Goal: Obtain resource: Download file/media

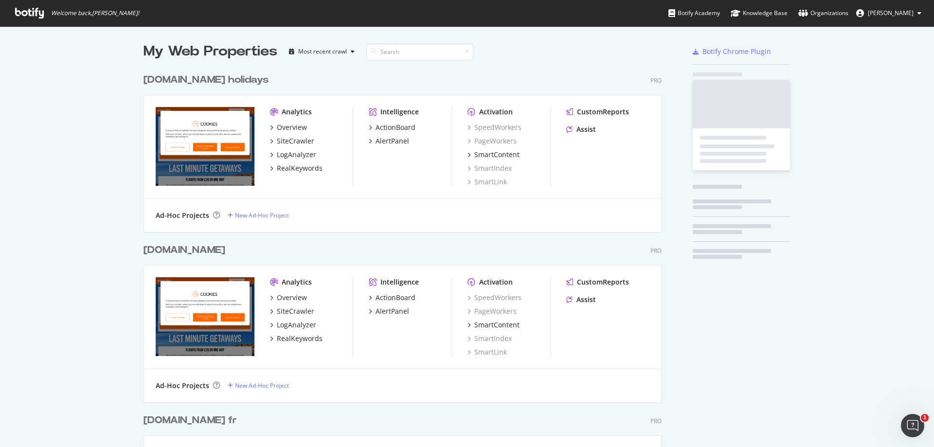
scroll to position [1184, 518]
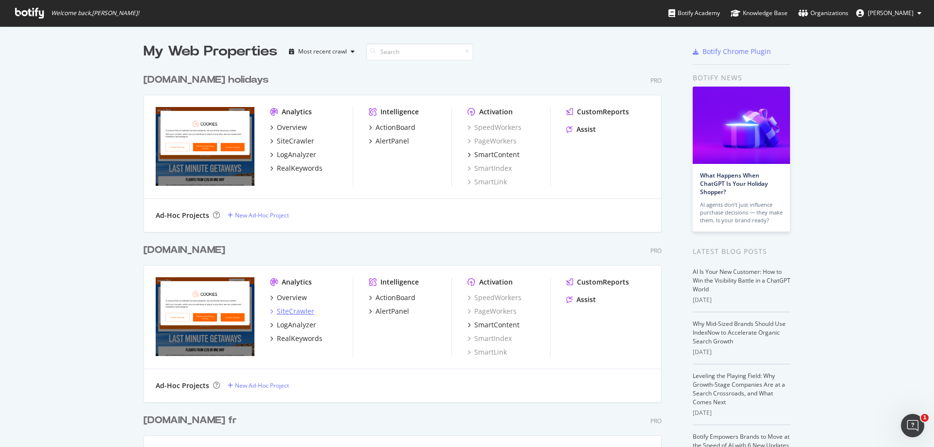
click at [286, 314] on div "SiteCrawler" at bounding box center [295, 311] width 37 height 10
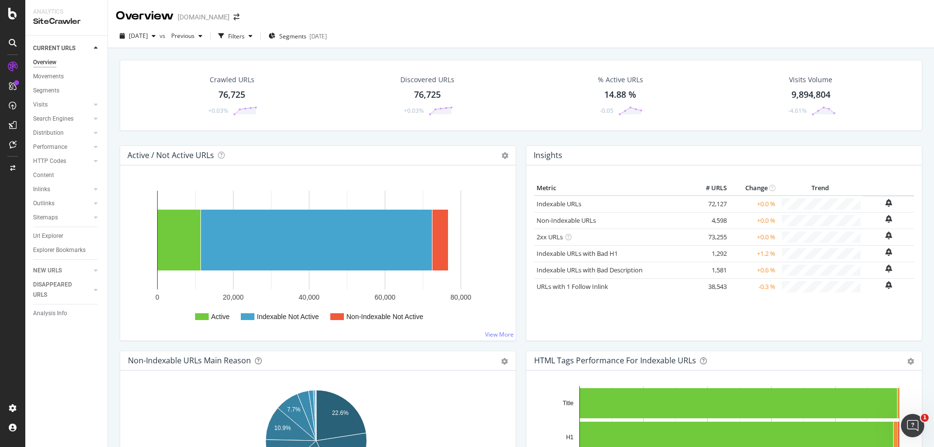
click at [235, 93] on div "76,725" at bounding box center [231, 95] width 27 height 13
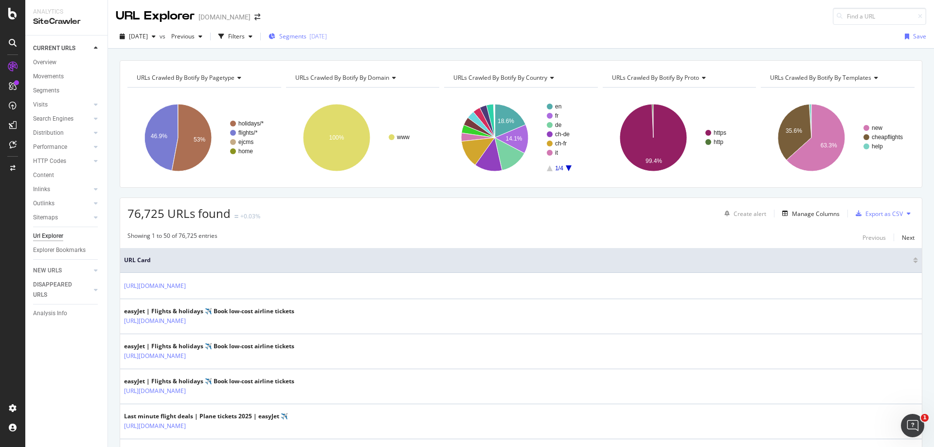
click at [327, 38] on div "Segments [DATE]" at bounding box center [297, 36] width 58 height 8
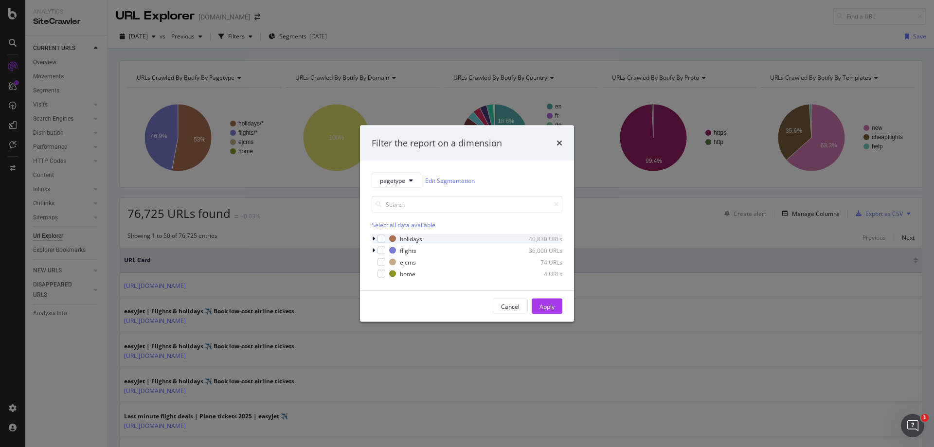
click at [374, 241] on icon "modal" at bounding box center [373, 239] width 3 height 6
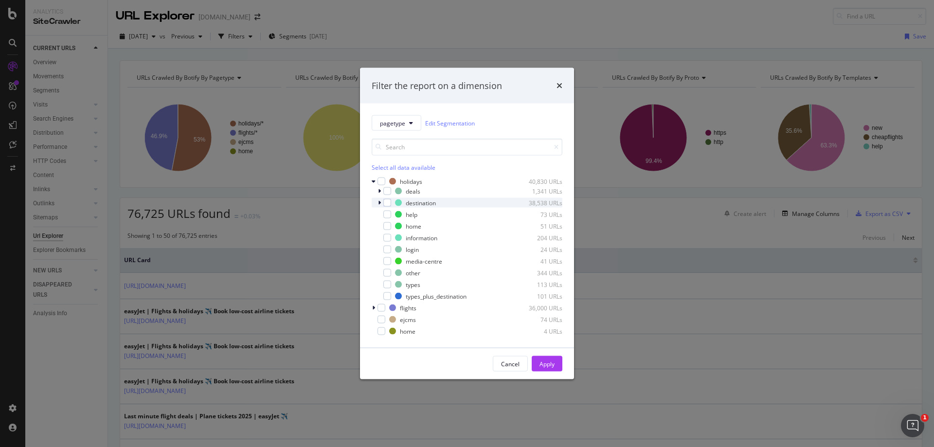
click at [378, 203] on icon "modal" at bounding box center [379, 203] width 3 height 6
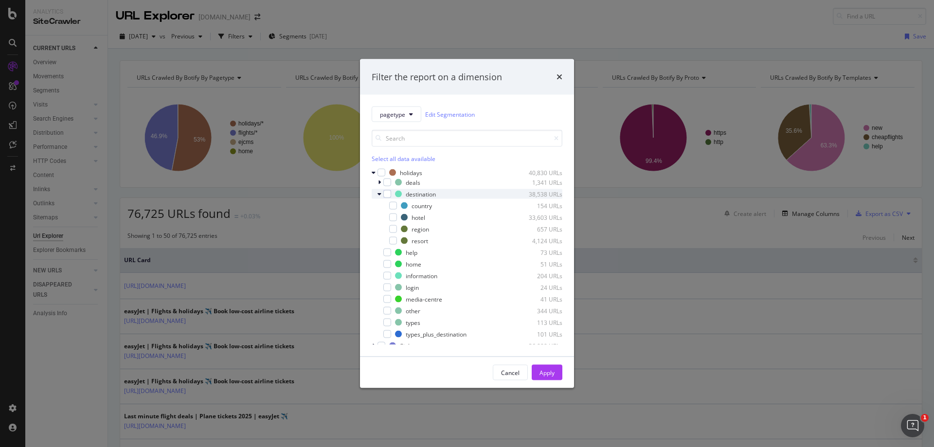
click at [380, 195] on icon "modal" at bounding box center [379, 194] width 4 height 6
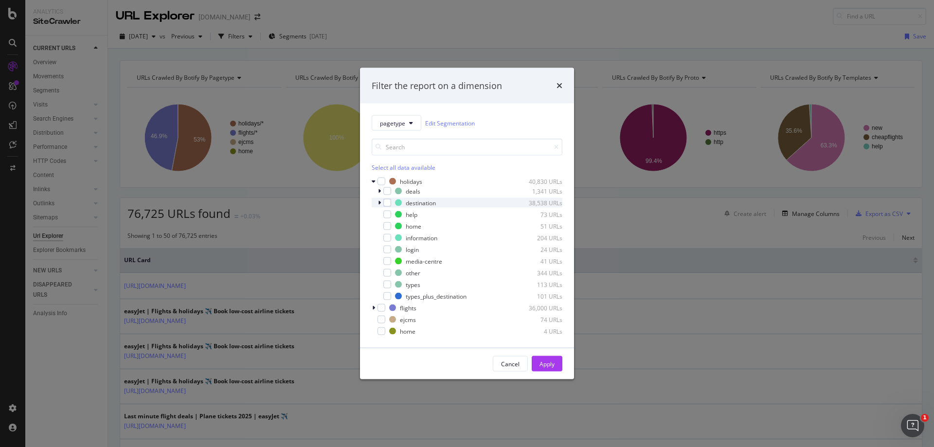
click at [378, 204] on icon "modal" at bounding box center [379, 203] width 3 height 6
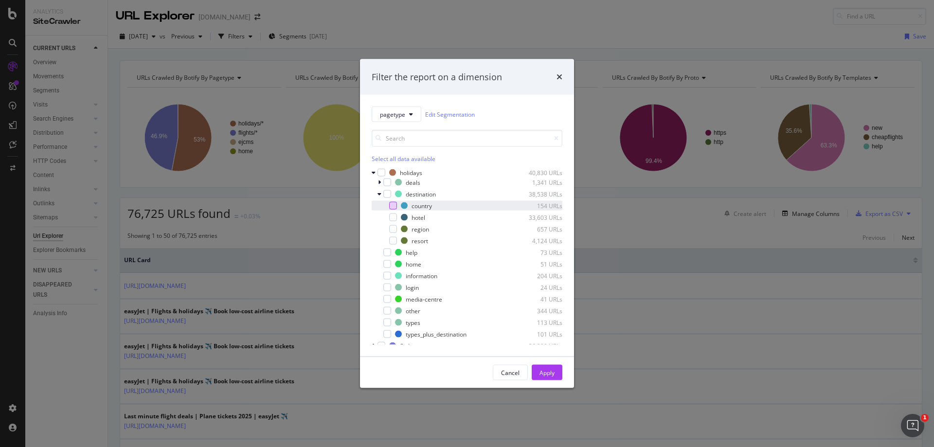
click at [393, 206] on div "modal" at bounding box center [393, 206] width 8 height 8
click at [393, 228] on div "modal" at bounding box center [393, 229] width 8 height 8
click at [394, 239] on div "modal" at bounding box center [393, 241] width 8 height 8
click at [392, 208] on icon "modal" at bounding box center [393, 205] width 4 height 5
click at [554, 372] on div "Apply" at bounding box center [546, 372] width 15 height 8
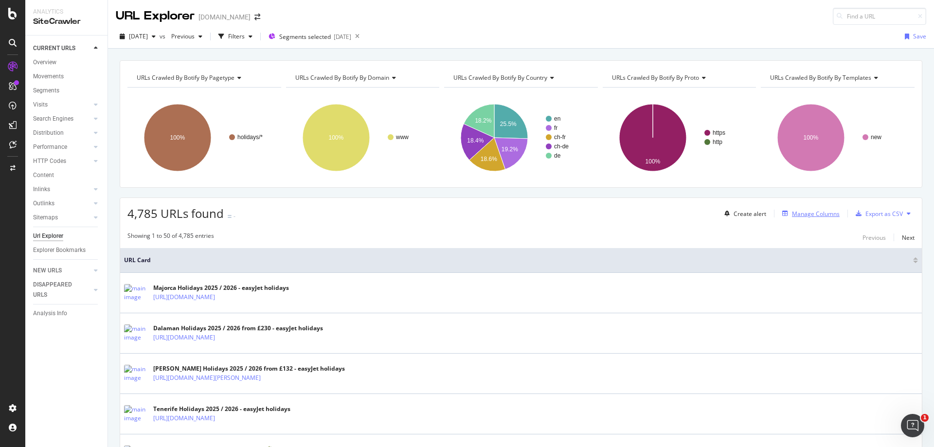
click at [812, 214] on div "Manage Columns" at bounding box center [816, 214] width 48 height 8
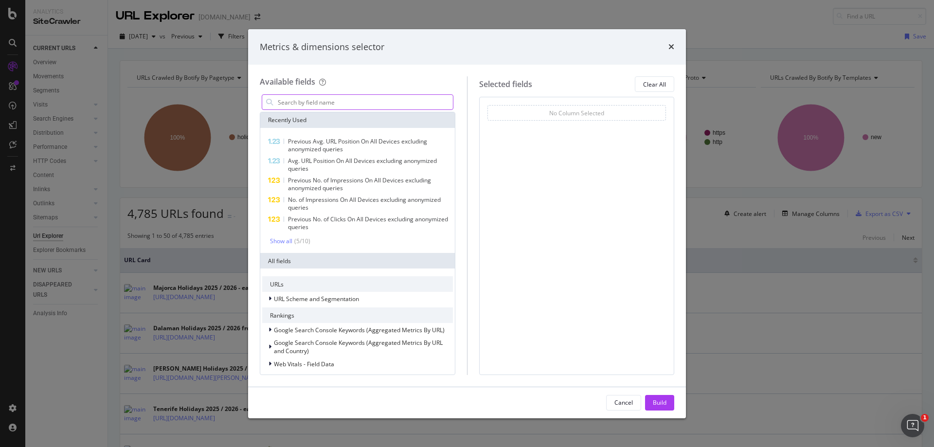
click at [369, 104] on input "modal" at bounding box center [365, 102] width 176 height 15
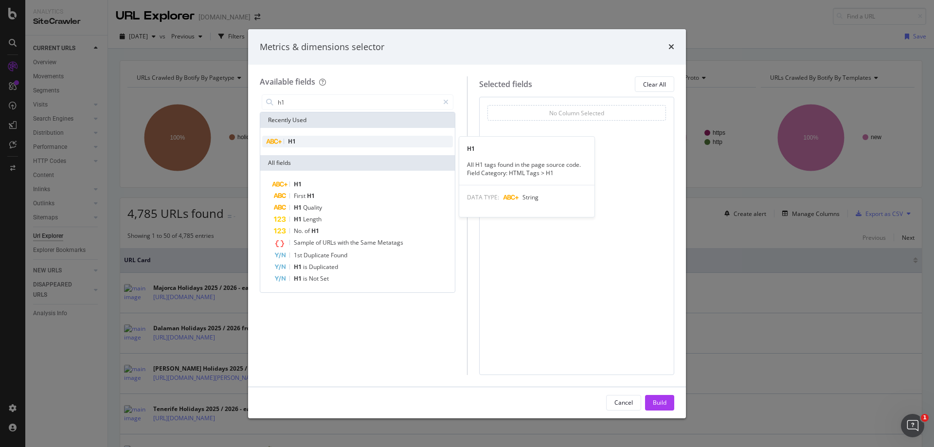
type input "h1"
click at [379, 142] on div "H1" at bounding box center [357, 142] width 191 height 12
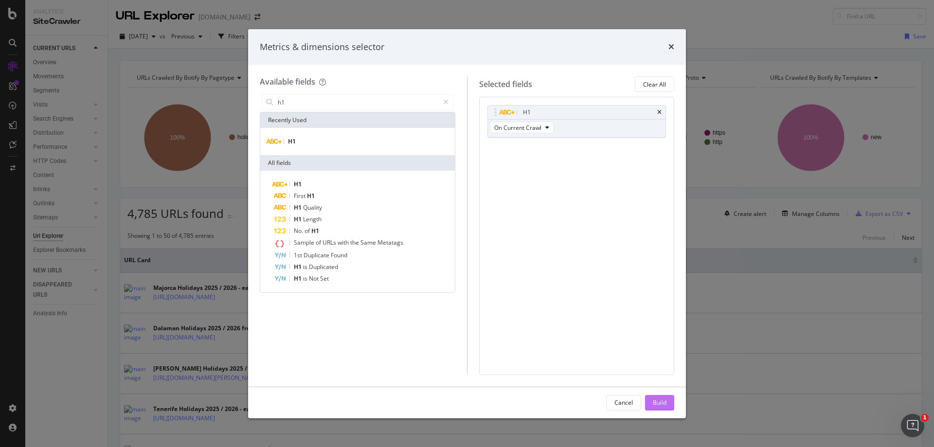
click at [656, 400] on div "Build" at bounding box center [660, 402] width 14 height 8
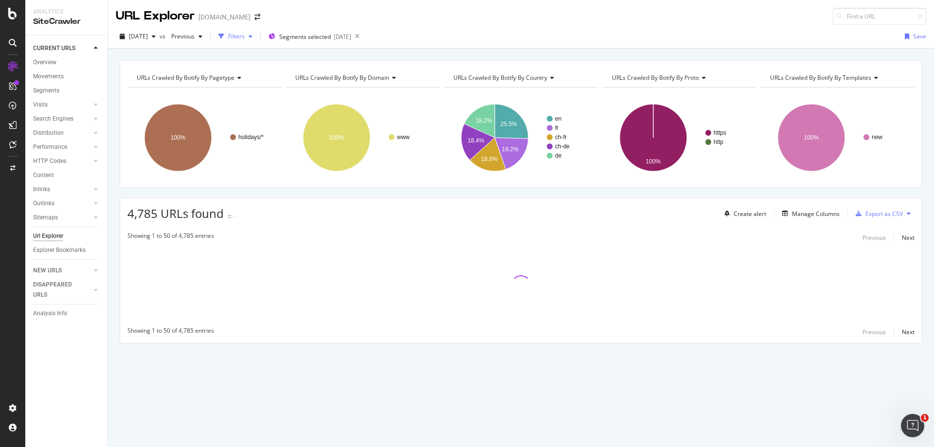
click at [245, 36] on div "Filters" at bounding box center [236, 36] width 17 height 8
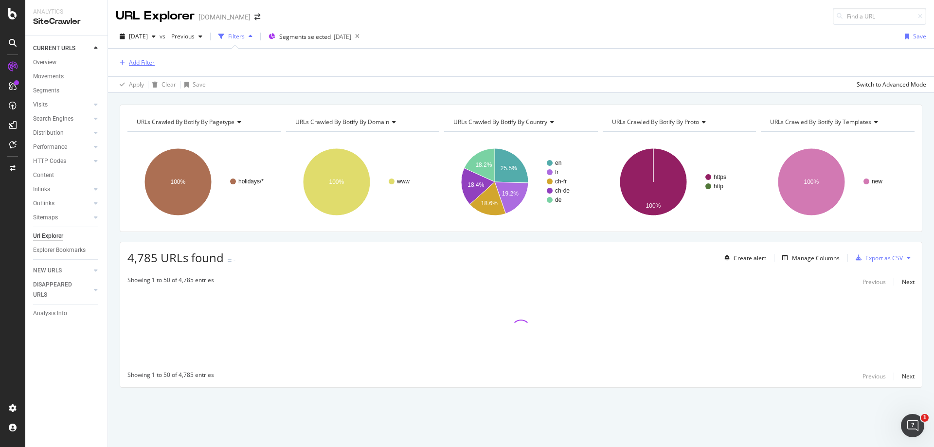
click at [145, 63] on div "Add Filter" at bounding box center [142, 62] width 26 height 8
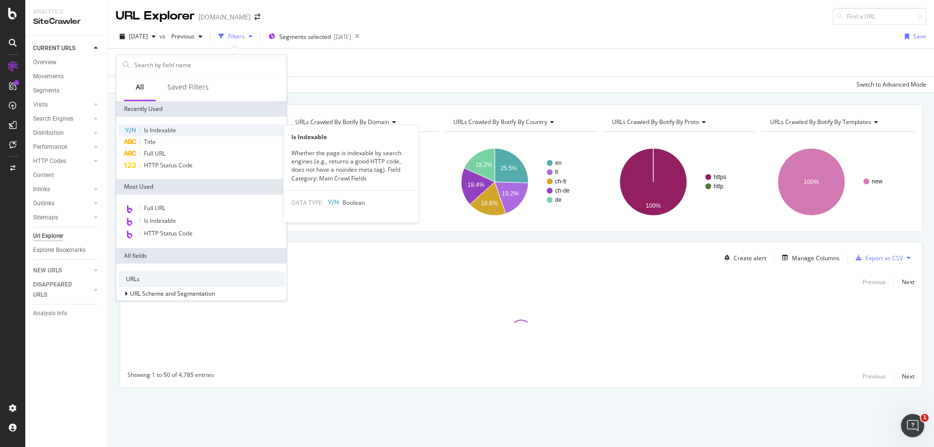
click at [196, 133] on div "Is Indexable" at bounding box center [201, 130] width 166 height 12
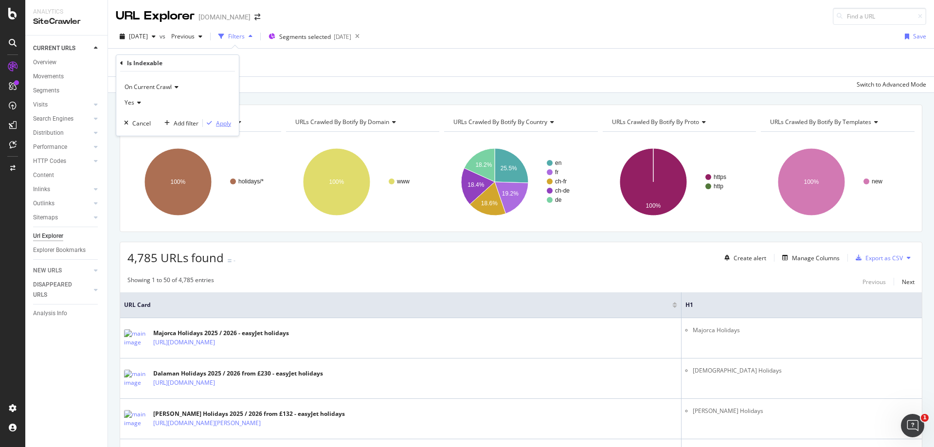
click at [223, 125] on div "Apply" at bounding box center [223, 123] width 15 height 8
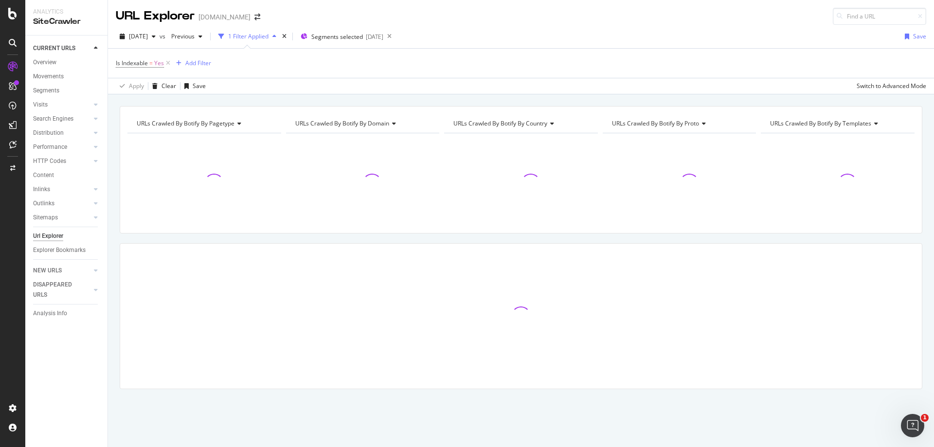
click at [217, 63] on div "Is Indexable = Yes Add Filter" at bounding box center [521, 63] width 810 height 29
click at [207, 64] on div "Add Filter" at bounding box center [198, 63] width 26 height 8
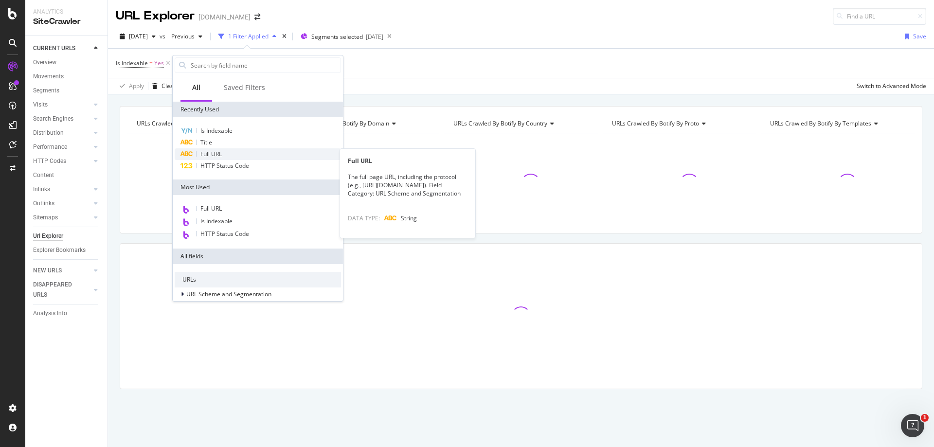
click at [233, 156] on div "Full URL" at bounding box center [258, 154] width 166 height 12
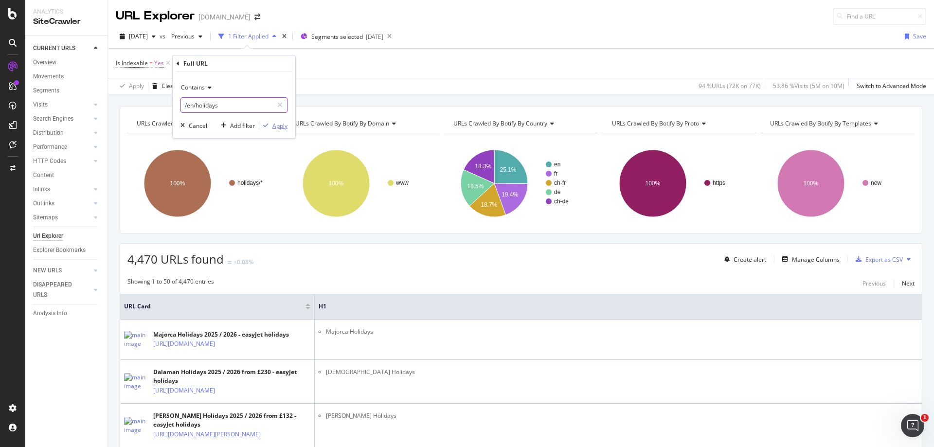
type input "/en/holidays"
click at [285, 125] on div "Apply" at bounding box center [279, 126] width 15 height 8
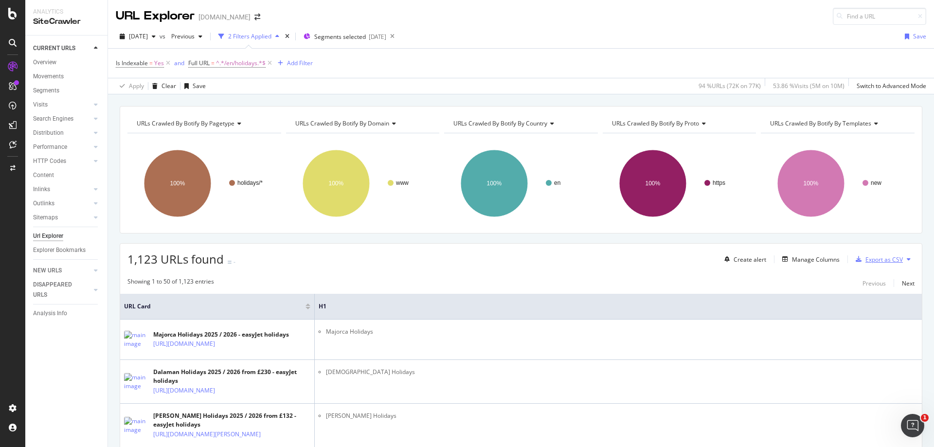
click at [878, 261] on div "Export as CSV" at bounding box center [883, 259] width 37 height 8
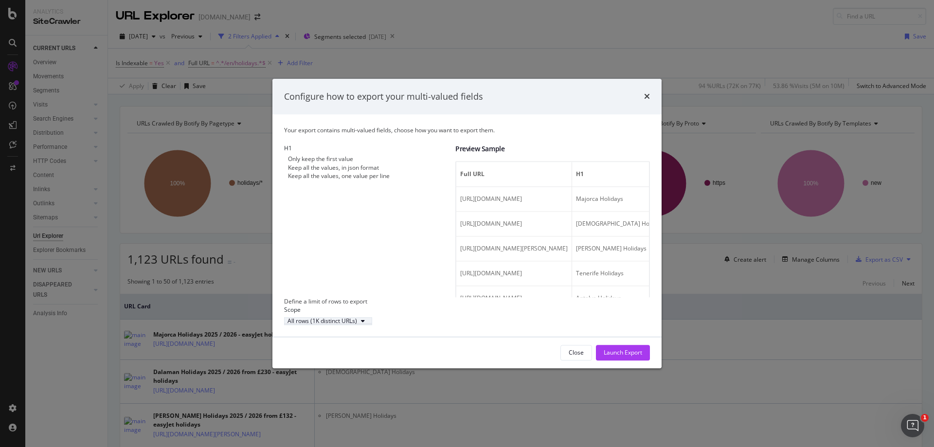
click at [369, 324] on div "All rows (1K distinct URLs)" at bounding box center [327, 321] width 81 height 6
drag, startPoint x: 486, startPoint y: 330, endPoint x: 529, endPoint y: 339, distance: 43.9
click at [487, 325] on div "All rows (1K distinct URLs)" at bounding box center [467, 321] width 366 height 8
click at [638, 357] on div "Launch Export" at bounding box center [622, 353] width 38 height 8
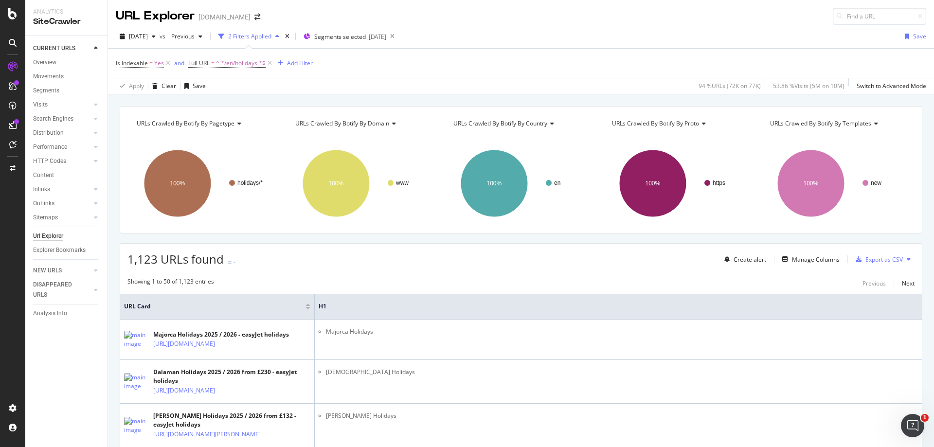
click at [673, 246] on div "1,123 URLs found - Create alert Manage Columns Export as CSV" at bounding box center [520, 256] width 801 height 24
click at [424, 230] on div "URLs Crawled By Botify By pagetype Chart (by Value) Table Expand Export as CSV …" at bounding box center [521, 169] width 802 height 127
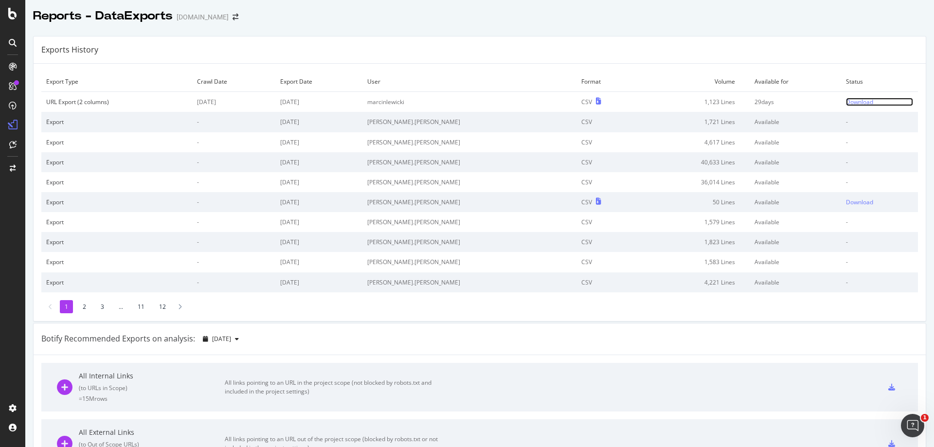
click at [846, 105] on div "Download" at bounding box center [859, 102] width 27 height 8
click at [367, 19] on div "Reports - DataExports [DOMAIN_NAME]" at bounding box center [479, 12] width 908 height 24
click at [400, 338] on div "Botify Recommended Exports on analysis: 2025 Aug. 17th" at bounding box center [480, 339] width 892 height 32
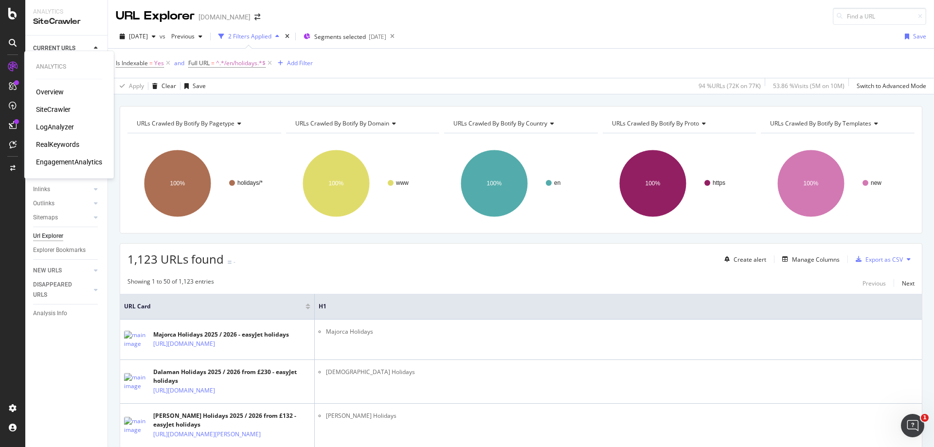
click at [49, 110] on div "SiteCrawler" at bounding box center [53, 110] width 35 height 10
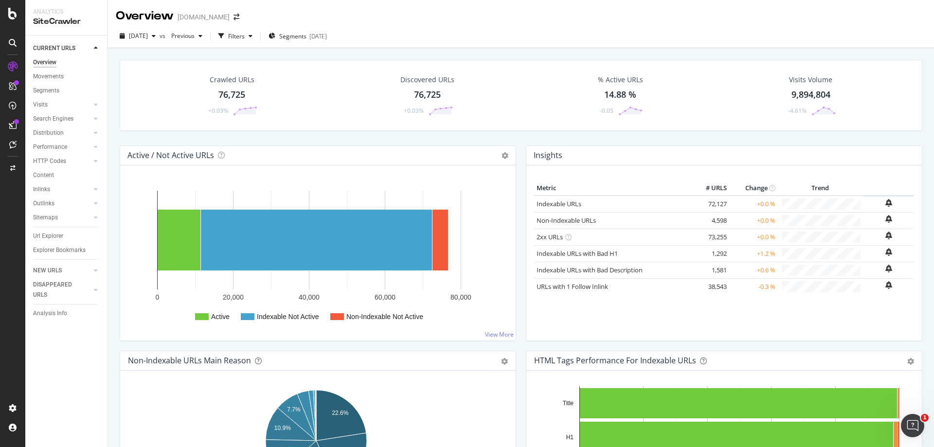
click at [234, 96] on div "76,725" at bounding box center [231, 95] width 27 height 13
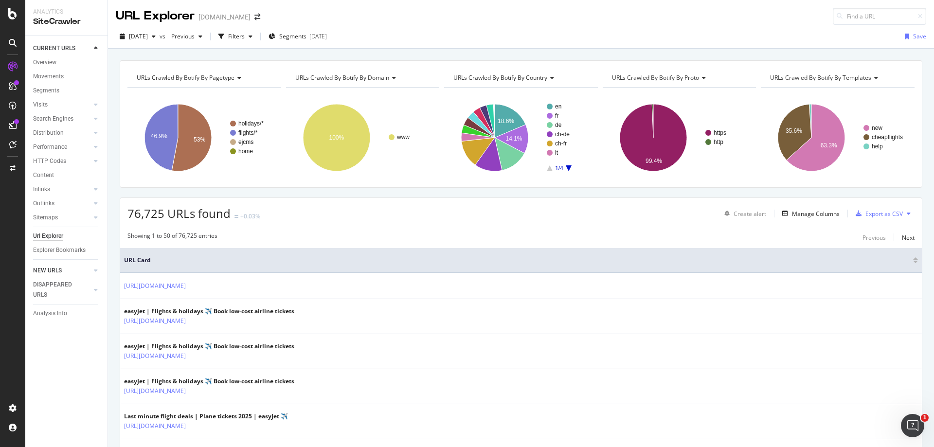
click at [90, 273] on link "NEW URLS" at bounding box center [62, 271] width 58 height 10
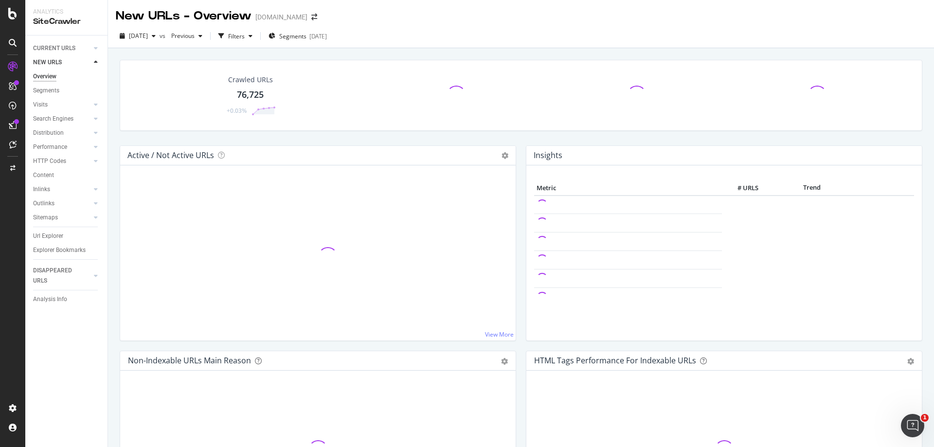
click at [257, 94] on div "76,725" at bounding box center [250, 95] width 27 height 13
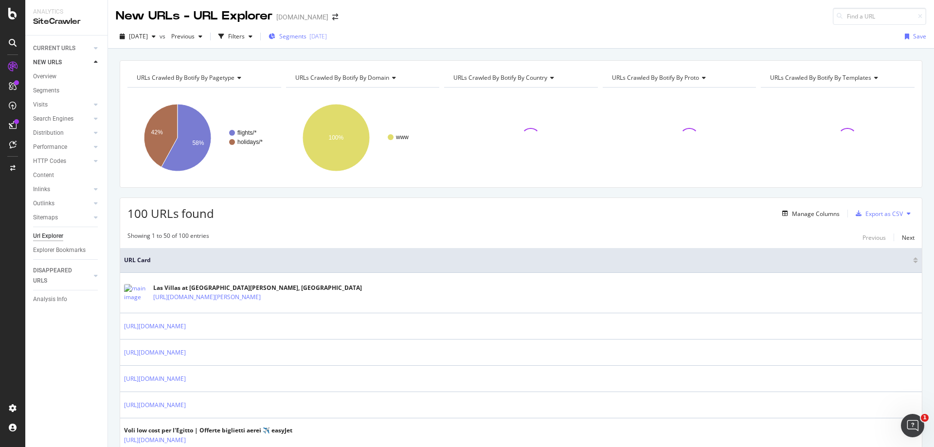
click at [327, 36] on div "[DATE]" at bounding box center [318, 36] width 18 height 8
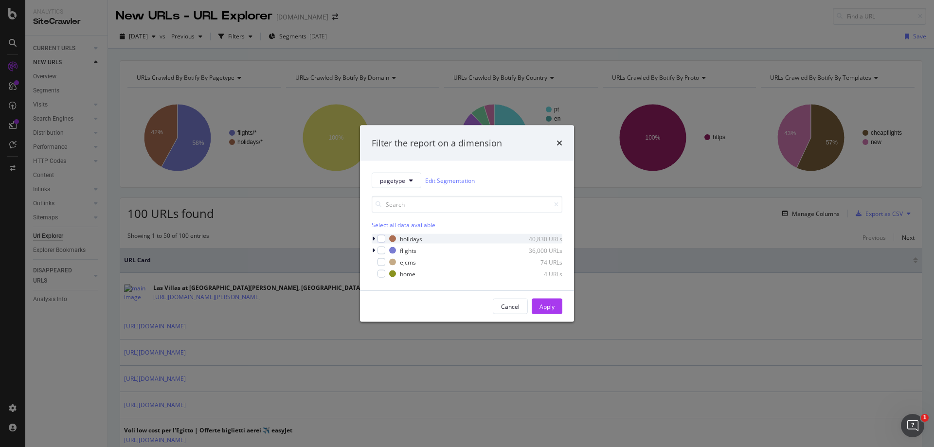
click at [373, 240] on icon "modal" at bounding box center [373, 239] width 3 height 6
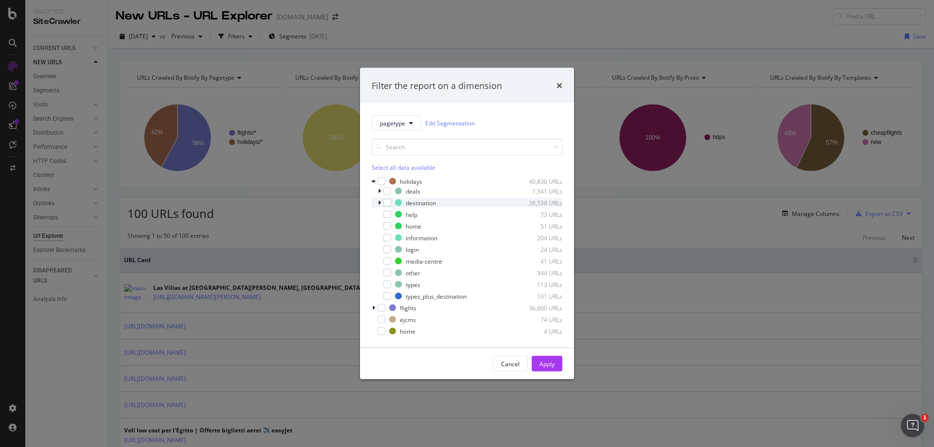
click at [379, 203] on icon "modal" at bounding box center [379, 203] width 3 height 6
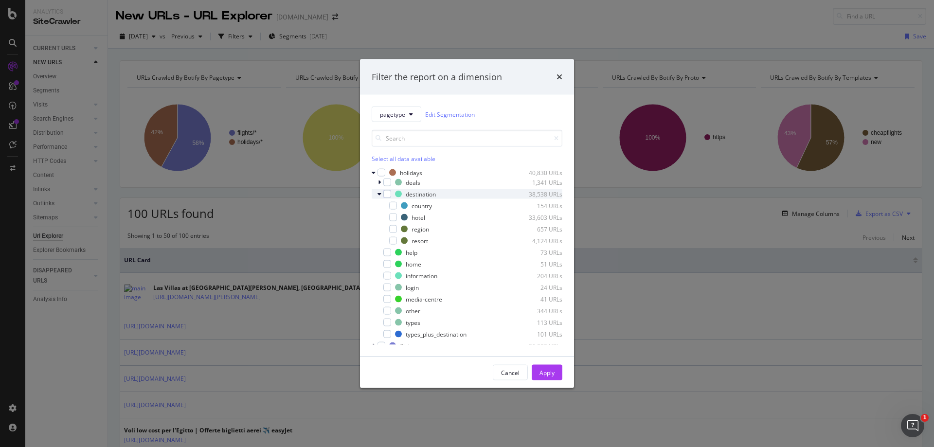
click at [380, 195] on icon "modal" at bounding box center [379, 194] width 4 height 6
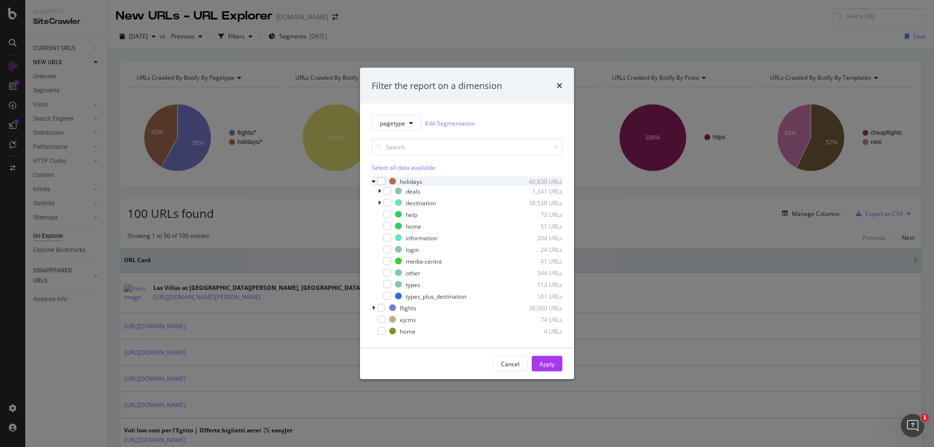
click at [372, 182] on icon "modal" at bounding box center [374, 181] width 4 height 6
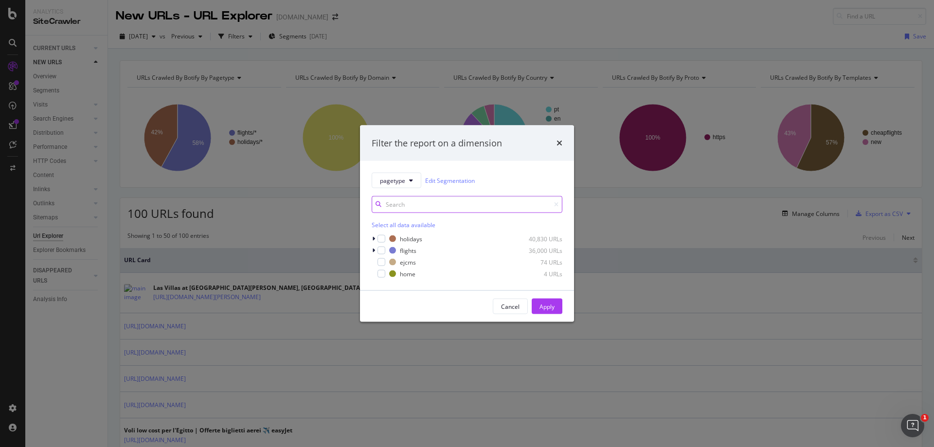
click at [408, 206] on input "modal" at bounding box center [467, 204] width 191 height 17
click at [375, 238] on div "modal" at bounding box center [375, 239] width 6 height 10
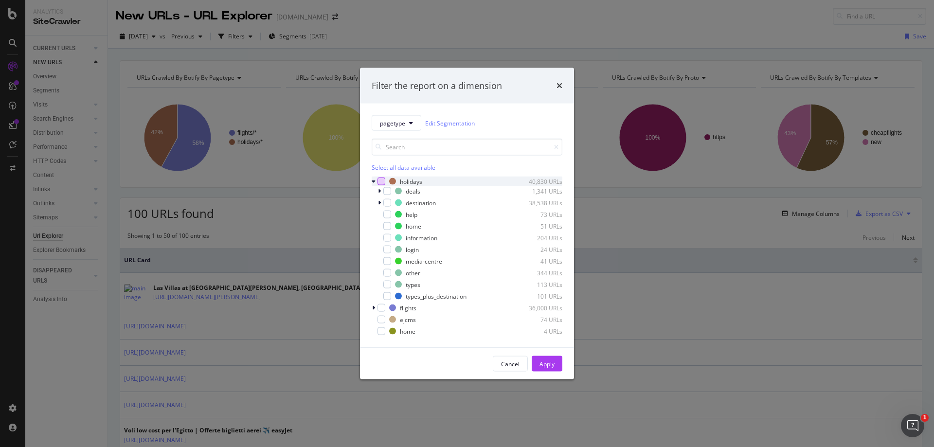
click at [379, 182] on div "modal" at bounding box center [381, 181] width 8 height 8
click at [379, 182] on icon "modal" at bounding box center [381, 181] width 4 height 5
click at [386, 201] on div "modal" at bounding box center [387, 203] width 8 height 8
click at [380, 190] on icon "modal" at bounding box center [379, 191] width 3 height 6
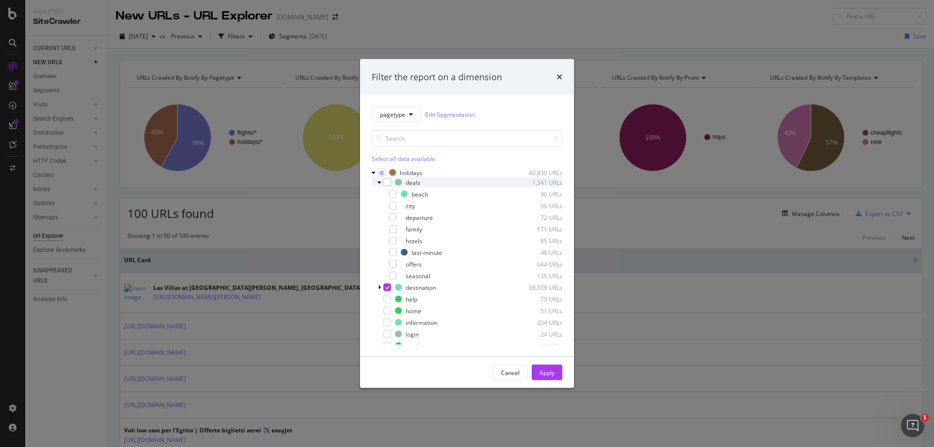
click at [379, 182] on icon "modal" at bounding box center [379, 182] width 4 height 6
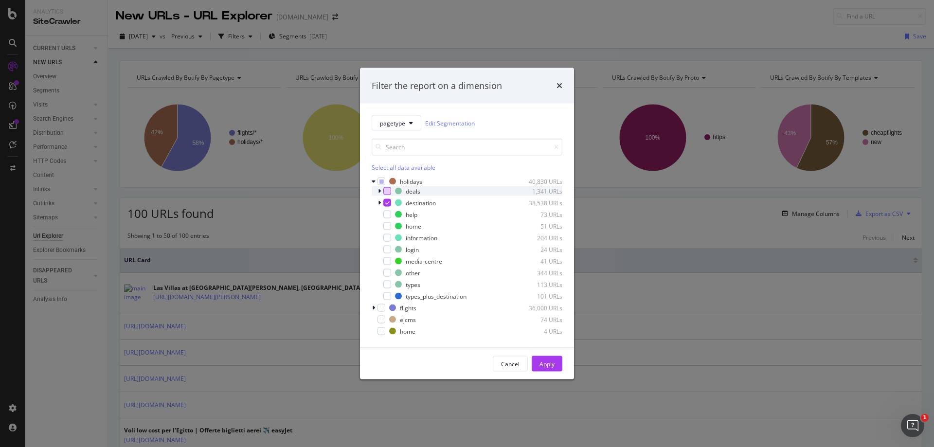
click at [386, 189] on div "modal" at bounding box center [387, 191] width 8 height 8
click at [390, 283] on div "modal" at bounding box center [387, 285] width 8 height 8
click at [385, 202] on icon "modal" at bounding box center [387, 202] width 4 height 5
click at [539, 365] on div "Apply" at bounding box center [546, 363] width 15 height 8
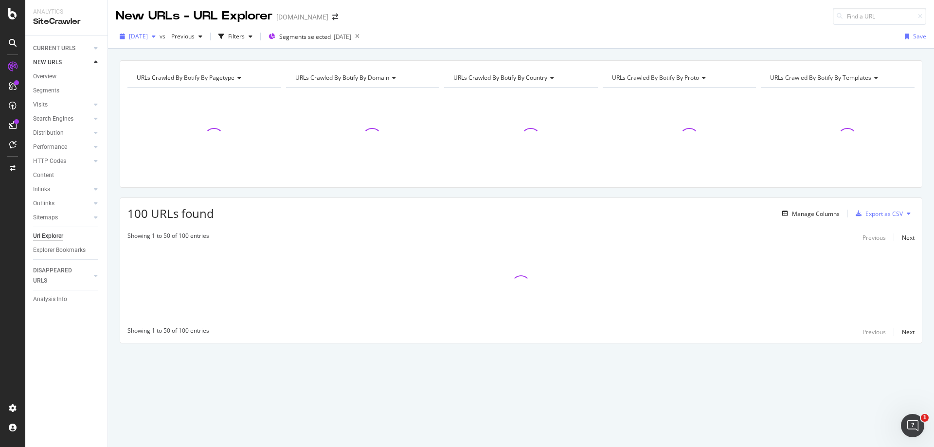
click at [148, 37] on span "[DATE]" at bounding box center [138, 36] width 19 height 8
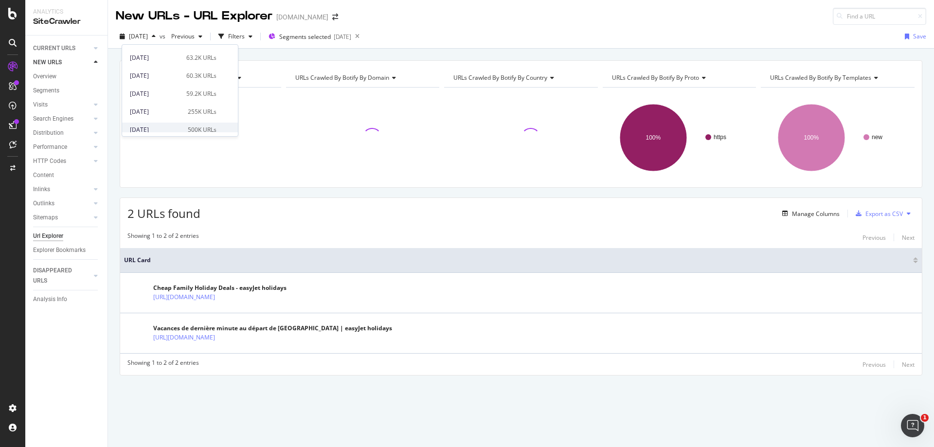
scroll to position [440, 0]
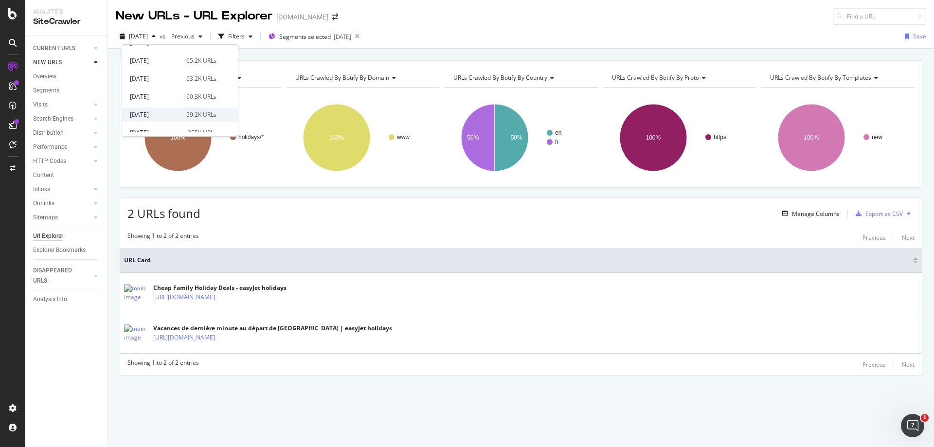
click at [186, 113] on div "59.2K URLs" at bounding box center [201, 114] width 30 height 9
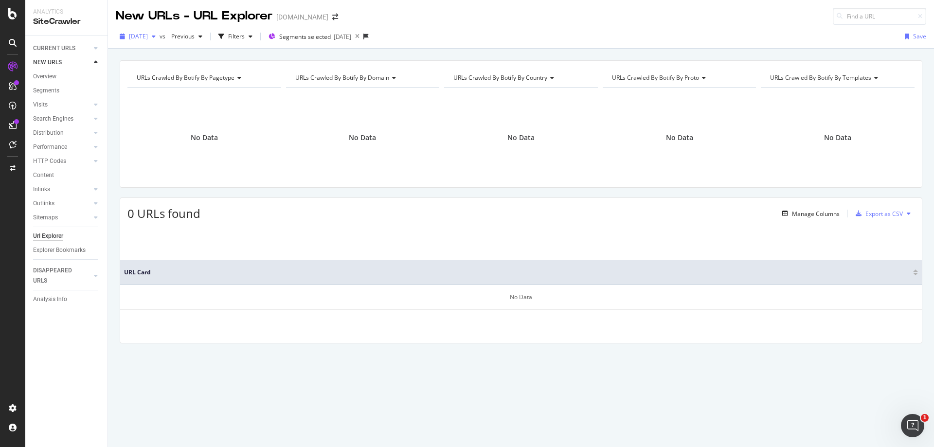
click at [148, 36] on span "[DATE]" at bounding box center [138, 36] width 19 height 8
click at [148, 38] on span "[DATE]" at bounding box center [138, 36] width 19 height 8
click at [148, 39] on span "[DATE]" at bounding box center [138, 36] width 19 height 8
click at [178, 69] on div "[DATE] 76.7K URLs" at bounding box center [173, 71] width 87 height 9
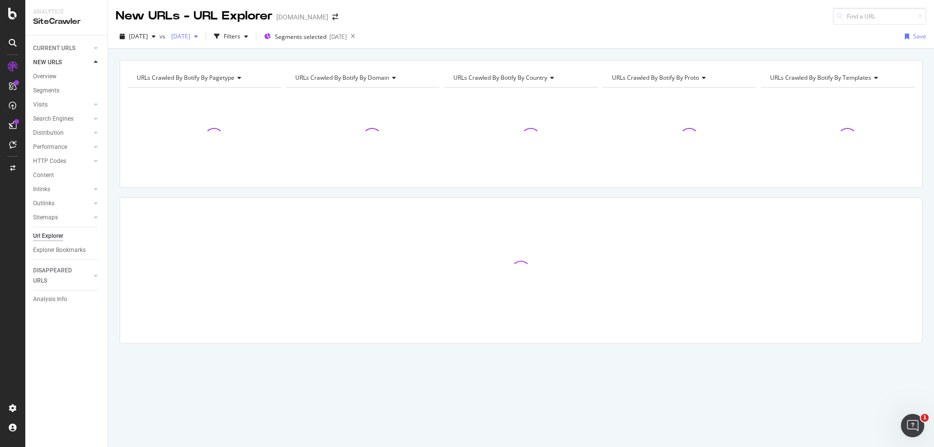
click at [202, 40] on div "[DATE]" at bounding box center [184, 36] width 35 height 15
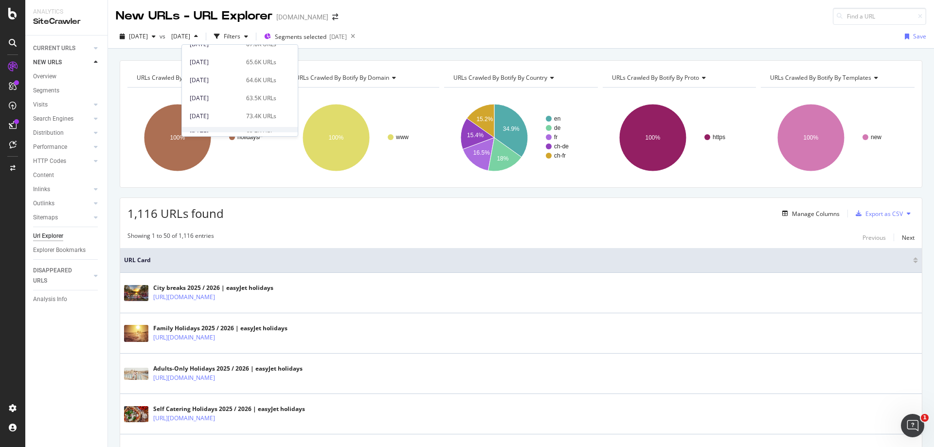
scroll to position [292, 0]
click at [257, 68] on div "64.6K URLs" at bounding box center [261, 65] width 30 height 9
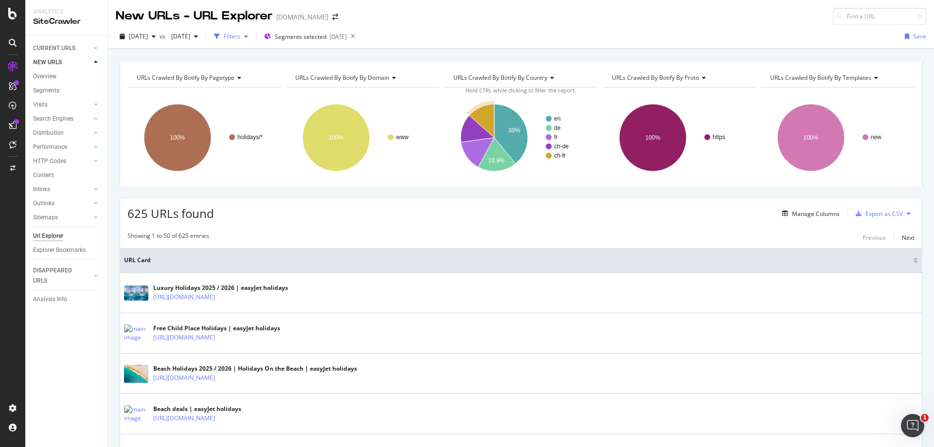
click at [240, 37] on div "Filters" at bounding box center [232, 36] width 17 height 8
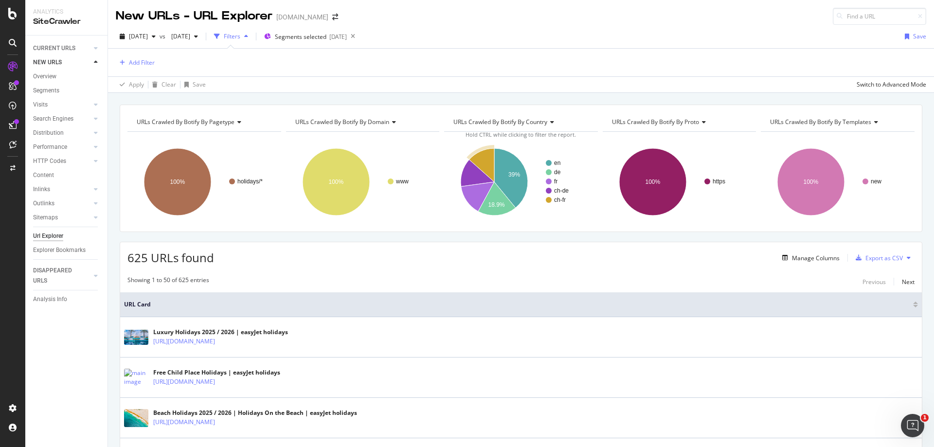
click at [137, 56] on div "Add Filter" at bounding box center [521, 63] width 810 height 28
click at [137, 59] on div "Add Filter" at bounding box center [142, 62] width 26 height 8
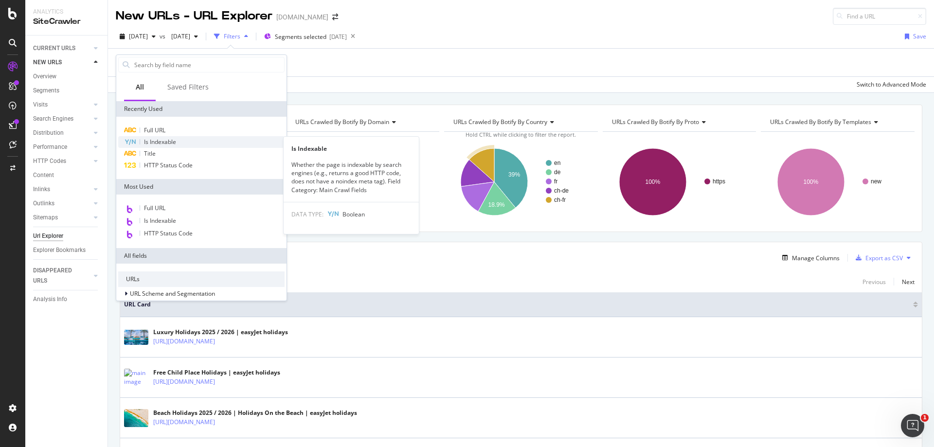
click at [176, 143] on span "Is Indexable" at bounding box center [160, 142] width 32 height 8
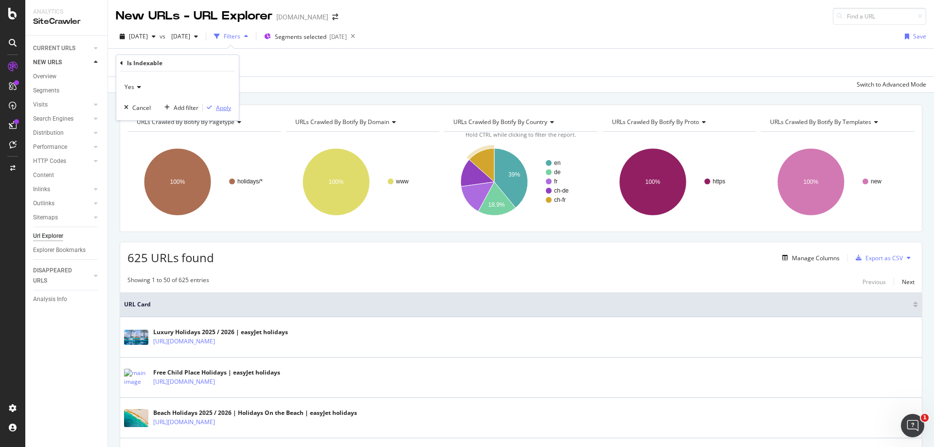
click at [226, 109] on div "Apply" at bounding box center [223, 108] width 15 height 8
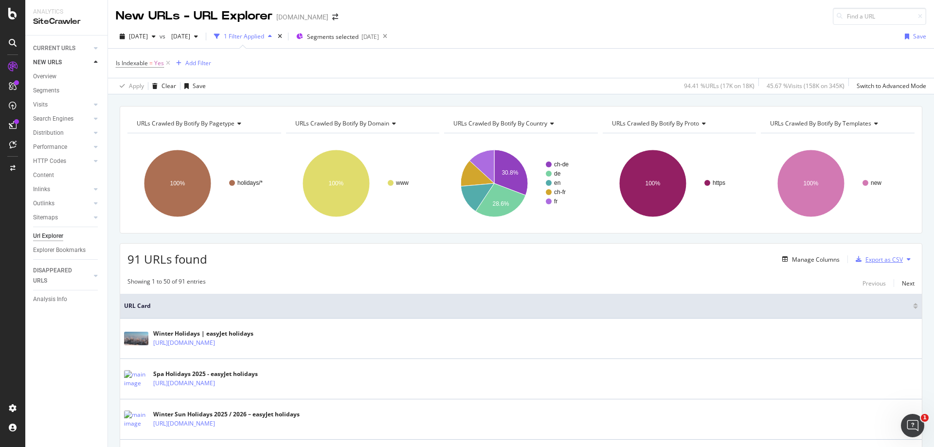
click at [865, 260] on div "Export as CSV" at bounding box center [883, 259] width 37 height 8
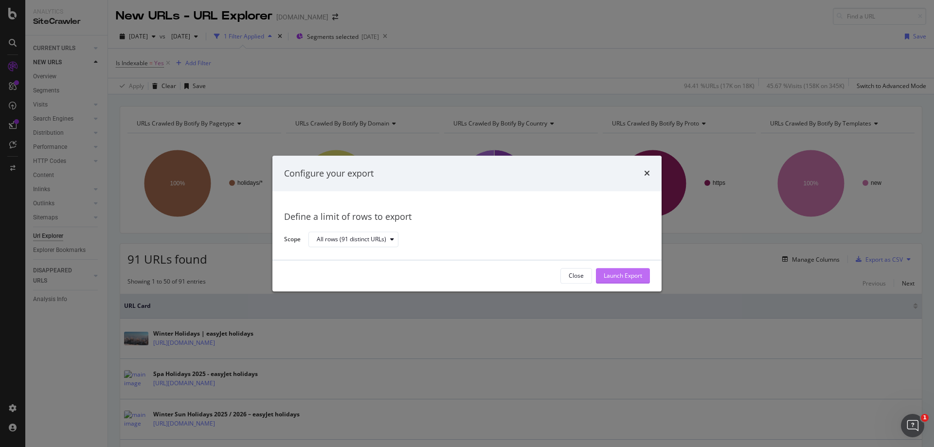
click at [618, 274] on div "Launch Export" at bounding box center [622, 276] width 38 height 8
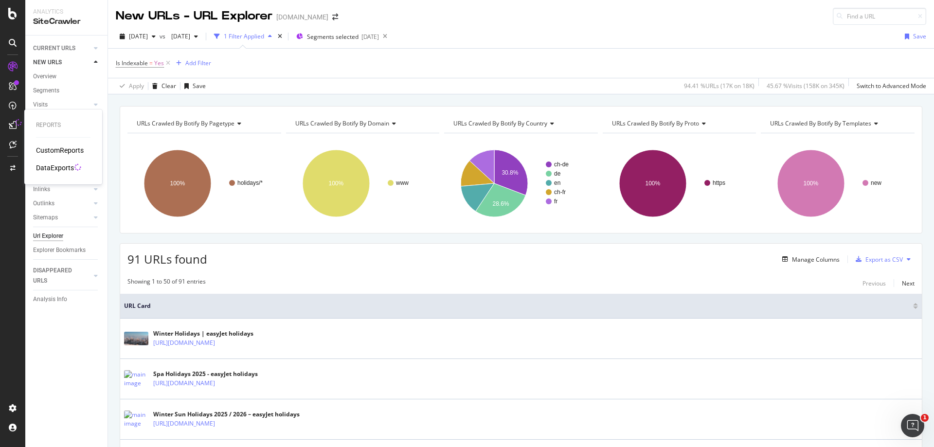
click at [46, 167] on div "DataExports" at bounding box center [55, 168] width 38 height 10
click at [549, 65] on div "Is Indexable = Yes Add Filter" at bounding box center [521, 63] width 810 height 29
click at [541, 71] on div "Is Indexable = Yes Add Filter" at bounding box center [521, 63] width 810 height 29
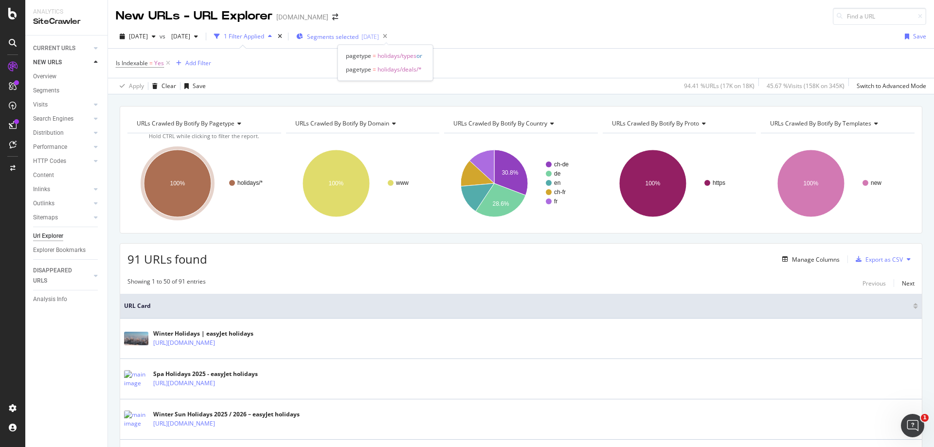
click at [358, 34] on span "Segments selected" at bounding box center [333, 37] width 52 height 8
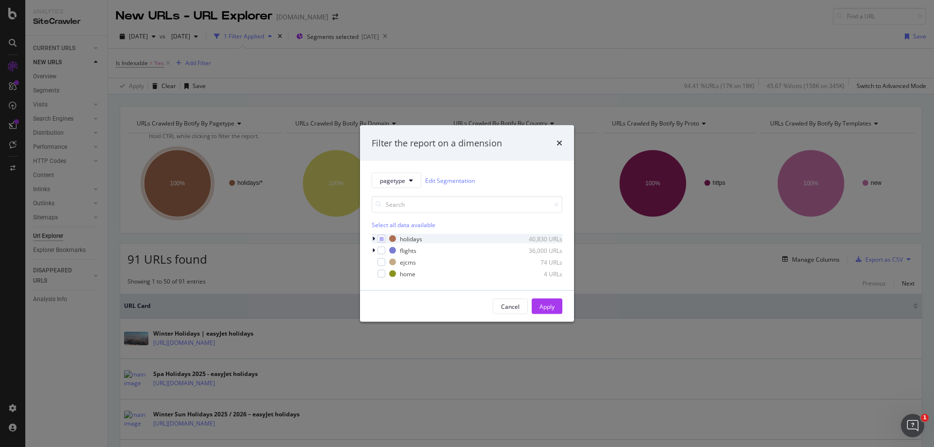
click at [372, 239] on icon "modal" at bounding box center [373, 239] width 3 height 6
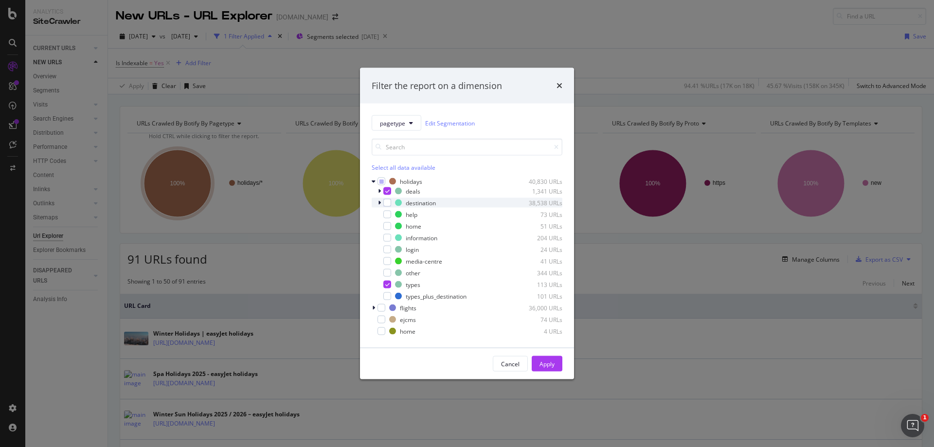
click at [378, 204] on icon "modal" at bounding box center [379, 203] width 3 height 6
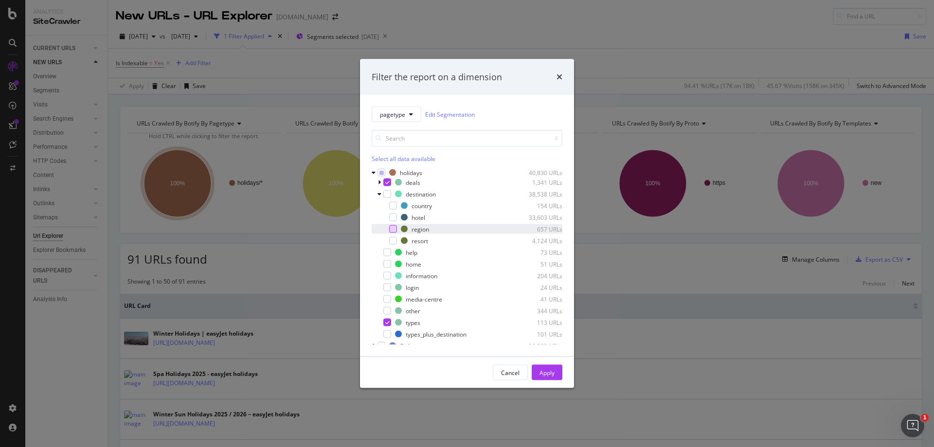
click at [394, 229] on div "modal" at bounding box center [393, 229] width 8 height 8
click at [391, 241] on div "modal" at bounding box center [393, 241] width 8 height 8
click at [547, 373] on div "Apply" at bounding box center [546, 372] width 15 height 8
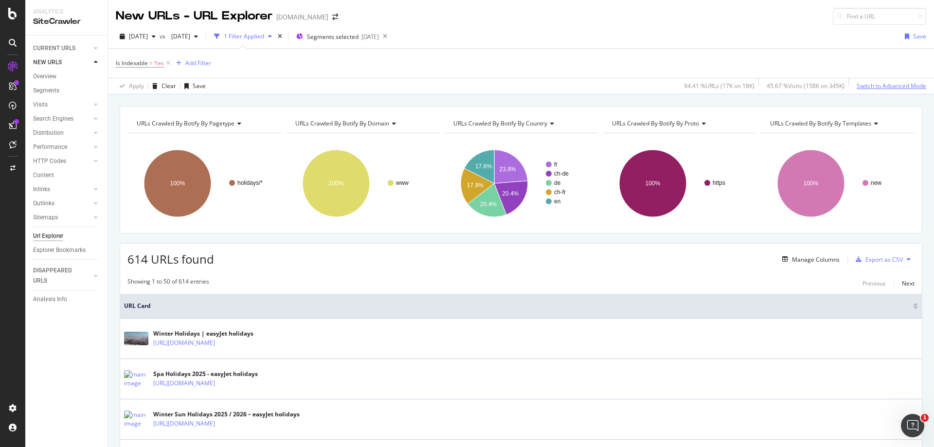
click at [879, 86] on div "Switch to Advanced Mode" at bounding box center [891, 86] width 70 height 8
click at [903, 262] on button at bounding box center [909, 259] width 12 height 16
click at [873, 261] on div "Export as CSV" at bounding box center [883, 259] width 37 height 8
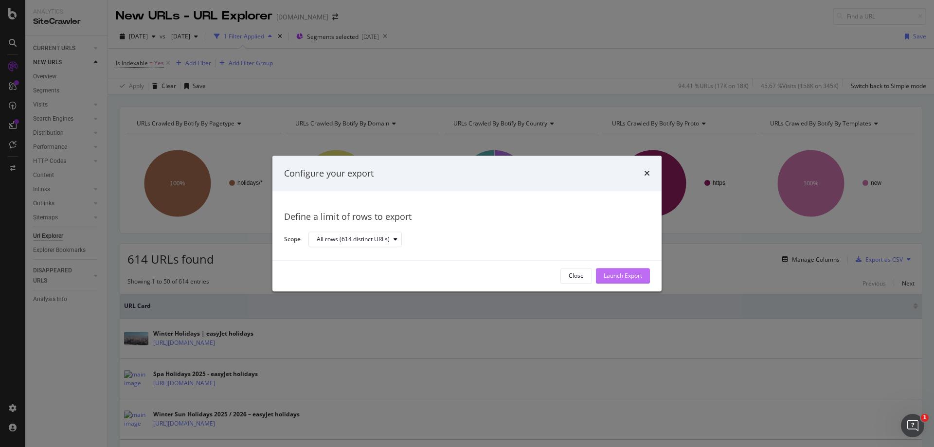
click at [616, 275] on div "Launch Export" at bounding box center [622, 276] width 38 height 8
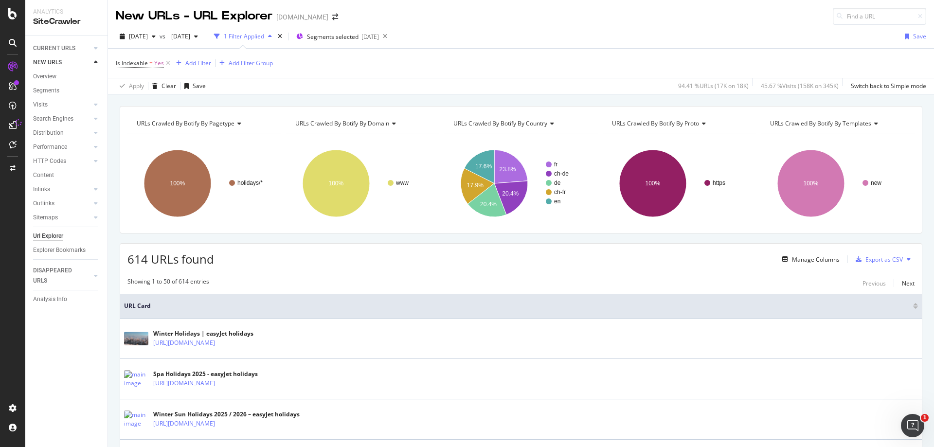
drag, startPoint x: 394, startPoint y: 248, endPoint x: 495, endPoint y: 259, distance: 101.3
click at [394, 248] on div "614 URLs found Manage Columns Export as CSV" at bounding box center [520, 256] width 801 height 24
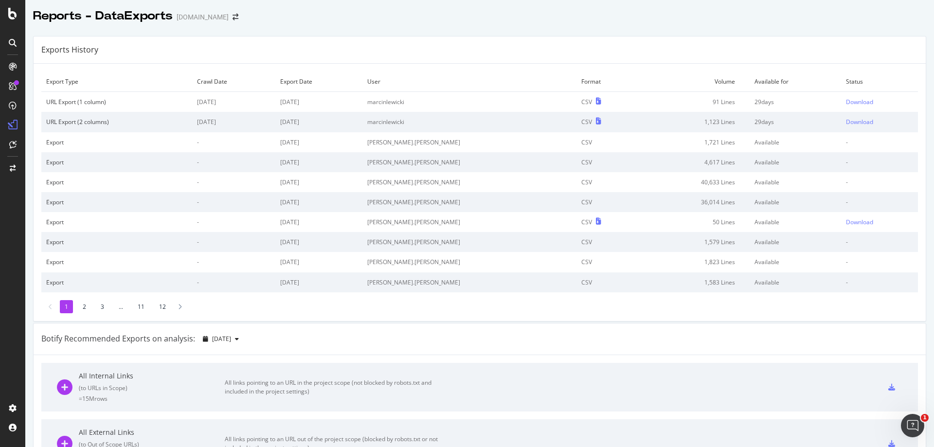
drag, startPoint x: 654, startPoint y: 57, endPoint x: 813, endPoint y: 102, distance: 165.3
click at [671, 56] on div "Exports History" at bounding box center [480, 49] width 892 height 27
click at [846, 102] on div "Download" at bounding box center [859, 102] width 27 height 8
click at [847, 99] on div "Download" at bounding box center [859, 102] width 27 height 8
click at [846, 103] on div "Download" at bounding box center [859, 102] width 27 height 8
